Goal: Task Accomplishment & Management: Use online tool/utility

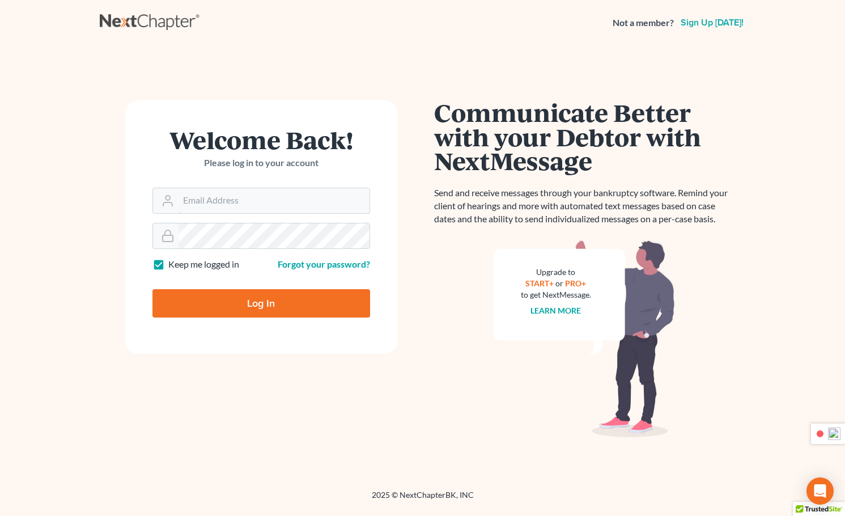
type input "[PERSON_NAME][EMAIL_ADDRESS][DOMAIN_NAME]"
type input "Thinking..."
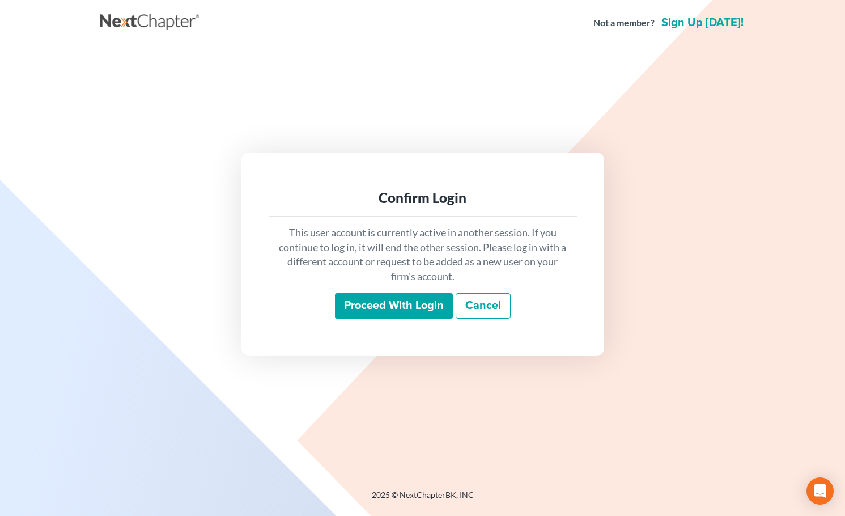
click at [373, 308] on input "Proceed with login" at bounding box center [394, 306] width 118 height 26
